Goal: Task Accomplishment & Management: Manage account settings

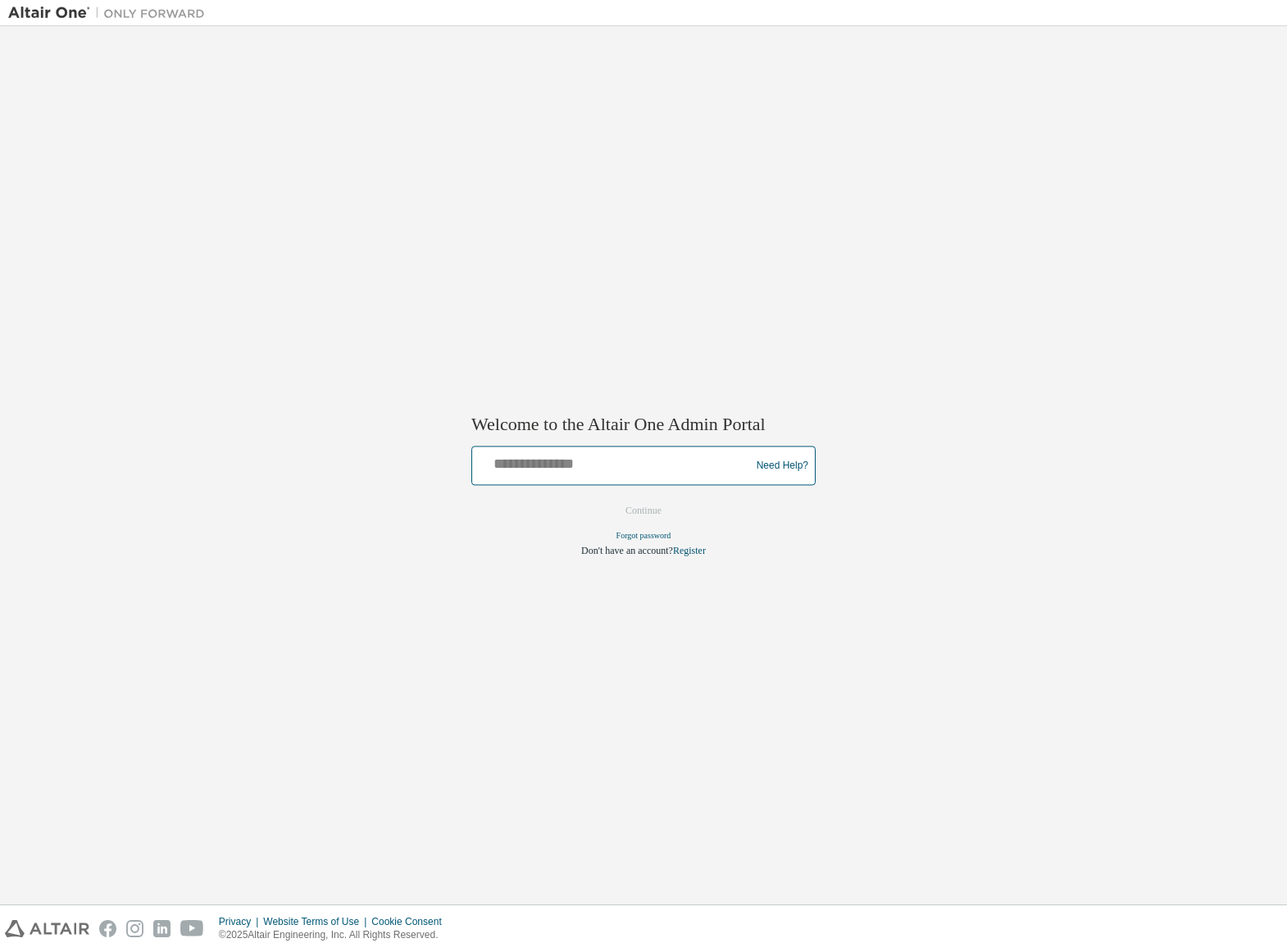
click at [652, 459] on input "text" at bounding box center [613, 462] width 270 height 24
type input "**********"
click at [627, 518] on button "Continue" at bounding box center [643, 511] width 70 height 25
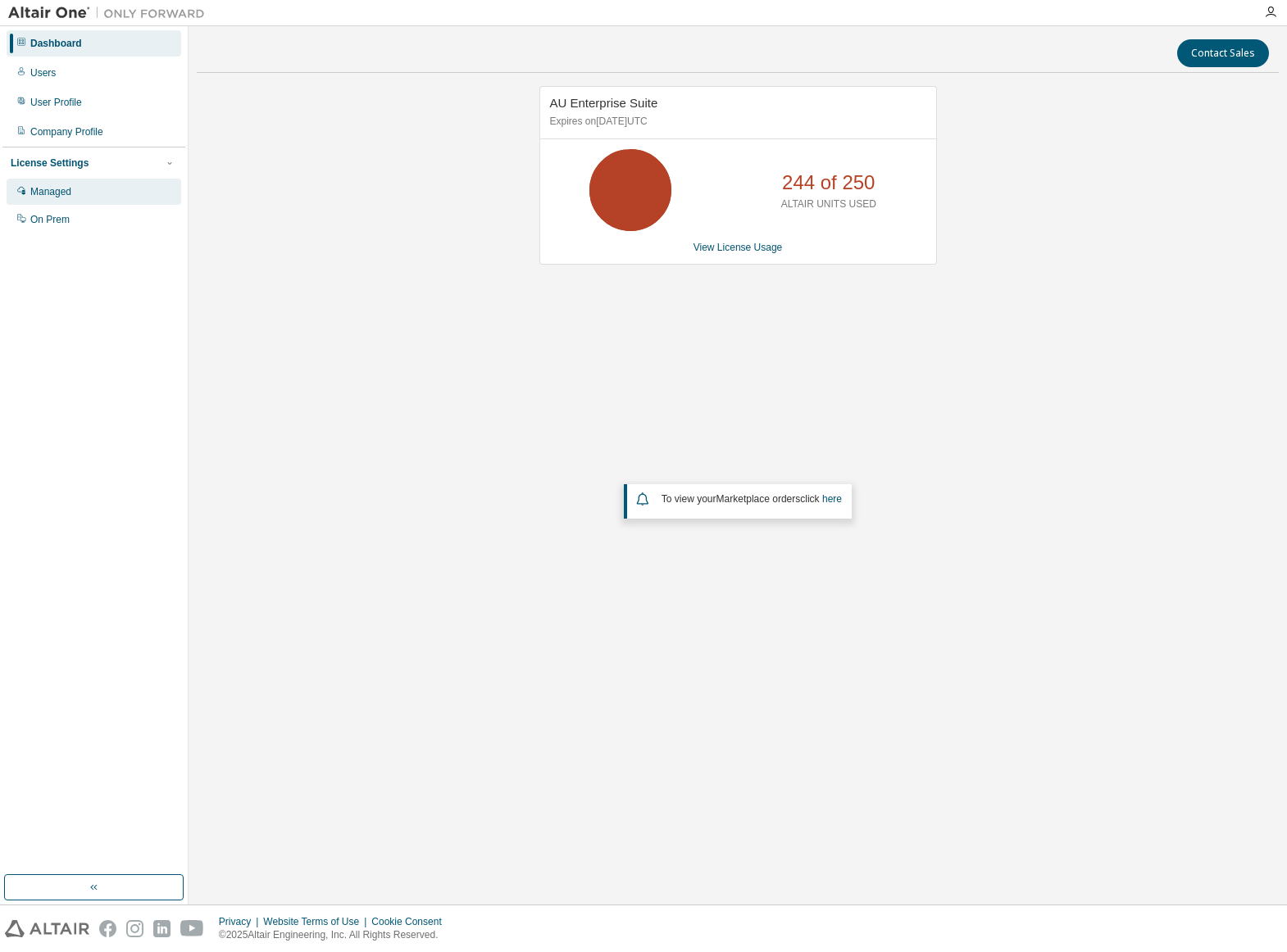
click at [75, 194] on div "Managed" at bounding box center [94, 192] width 175 height 26
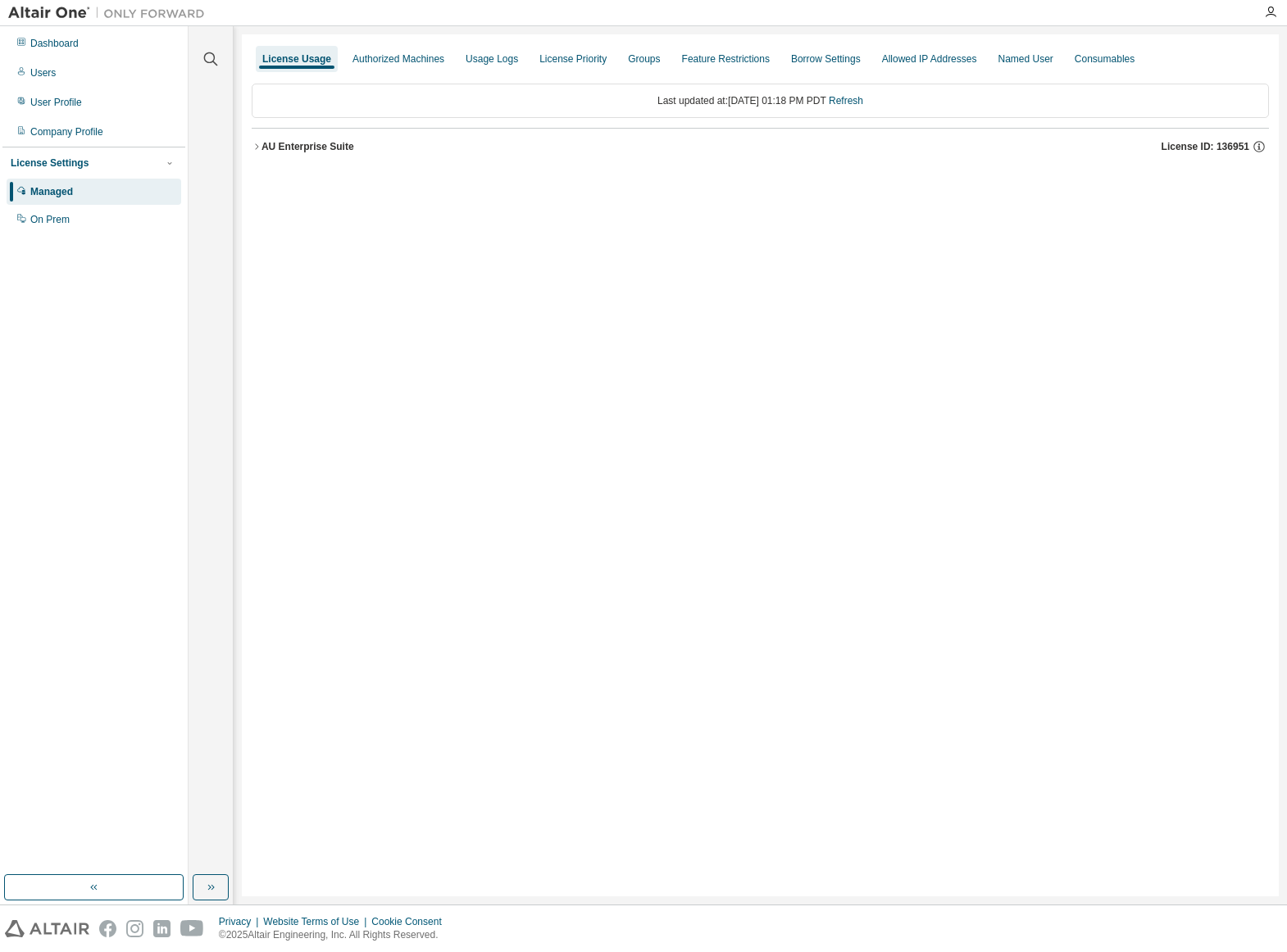
click at [256, 142] on icon "button" at bounding box center [257, 147] width 10 height 10
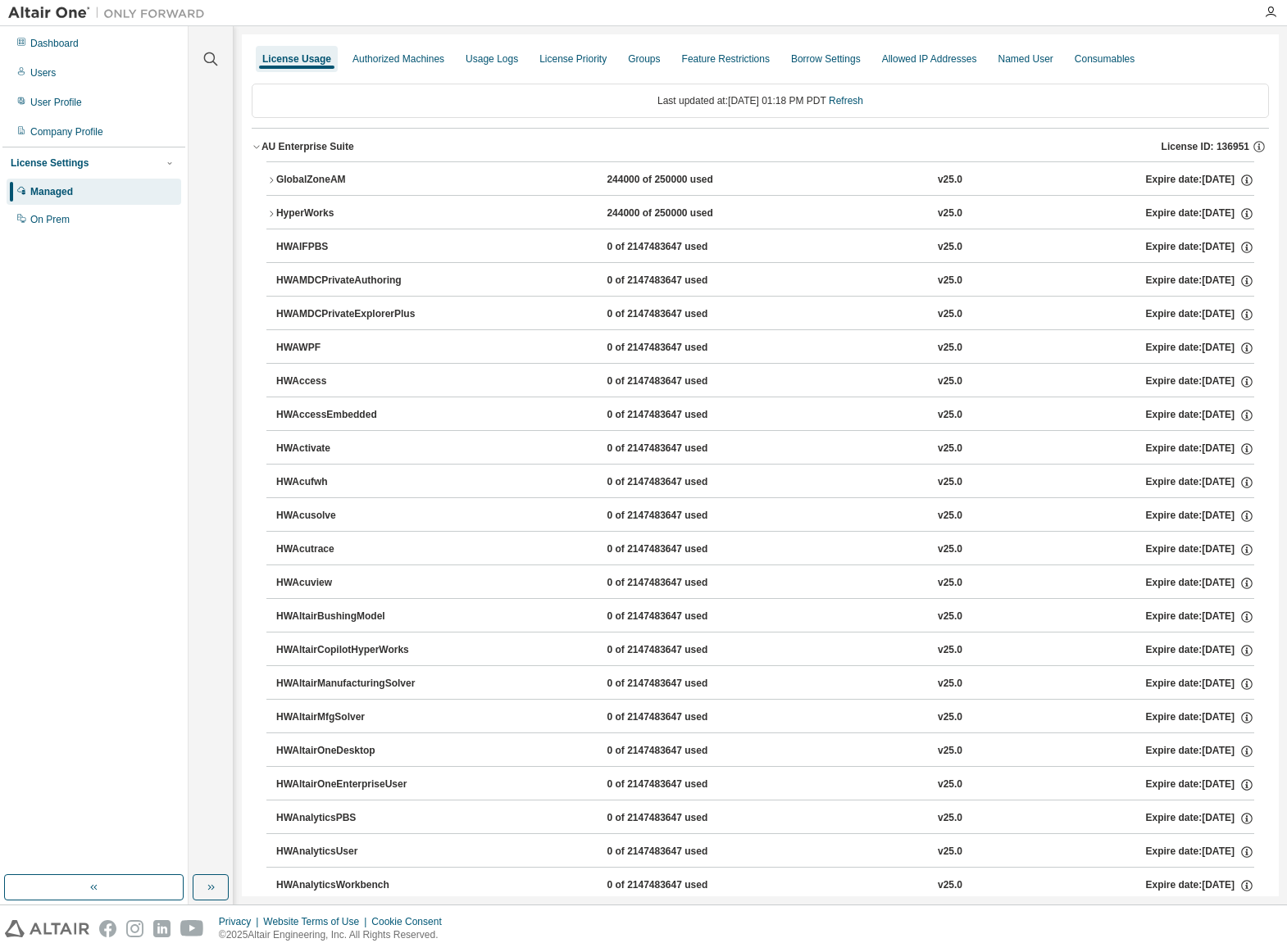
click at [273, 181] on icon "button" at bounding box center [271, 181] width 10 height 10
